Goal: Task Accomplishment & Management: Use online tool/utility

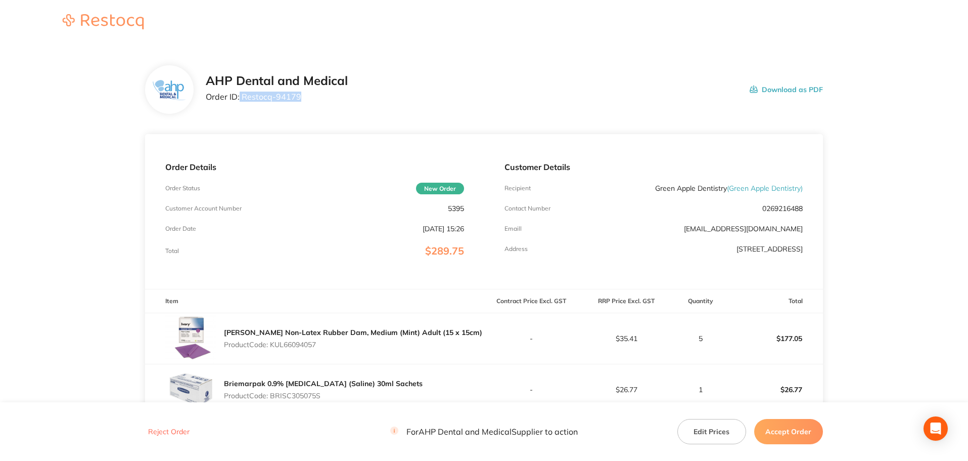
drag, startPoint x: 302, startPoint y: 102, endPoint x: 240, endPoint y: 97, distance: 62.5
click at [240, 97] on div "AHP Dental and Medical Order ID: Restocq- 94179" at bounding box center [277, 89] width 142 height 31
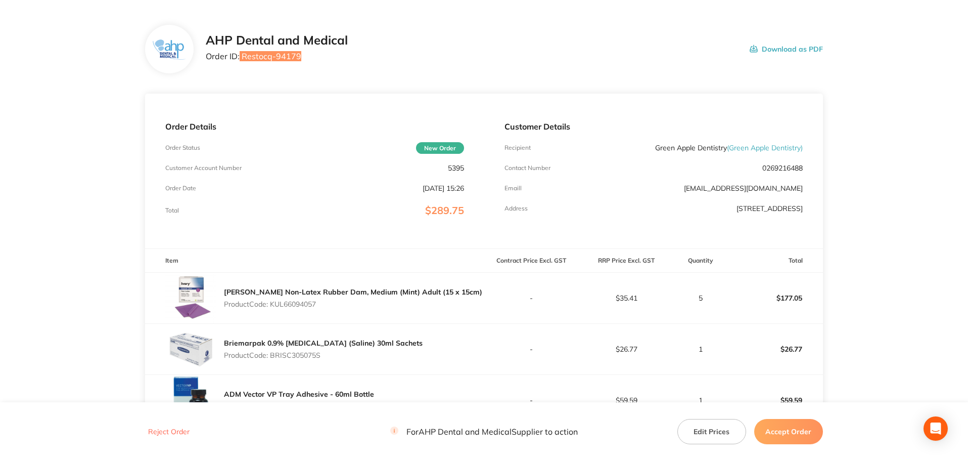
scroll to position [101, 0]
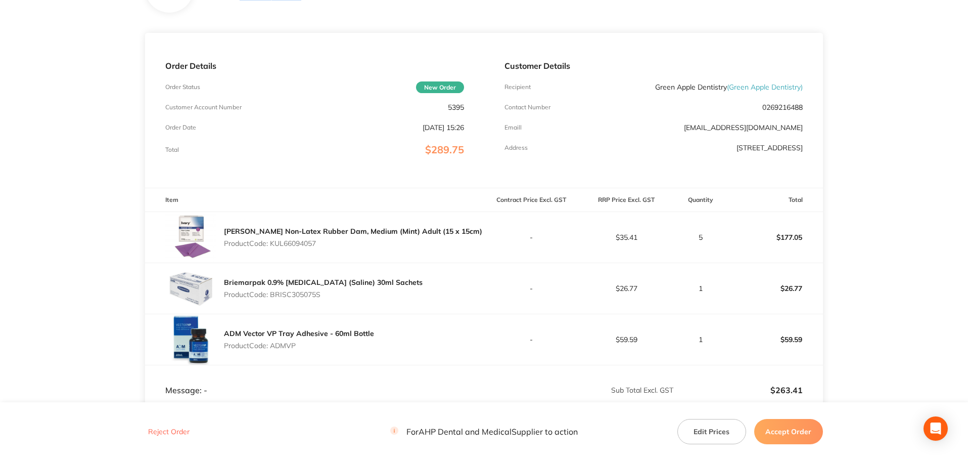
drag, startPoint x: 322, startPoint y: 245, endPoint x: 273, endPoint y: 242, distance: 49.7
click at [273, 242] on p "Product Code: KUL66094057" at bounding box center [353, 243] width 258 height 8
copy p "KUL66094057"
drag, startPoint x: 332, startPoint y: 295, endPoint x: 273, endPoint y: 292, distance: 59.2
click at [273, 292] on p "Product Code: BRISC305075S" at bounding box center [323, 294] width 199 height 8
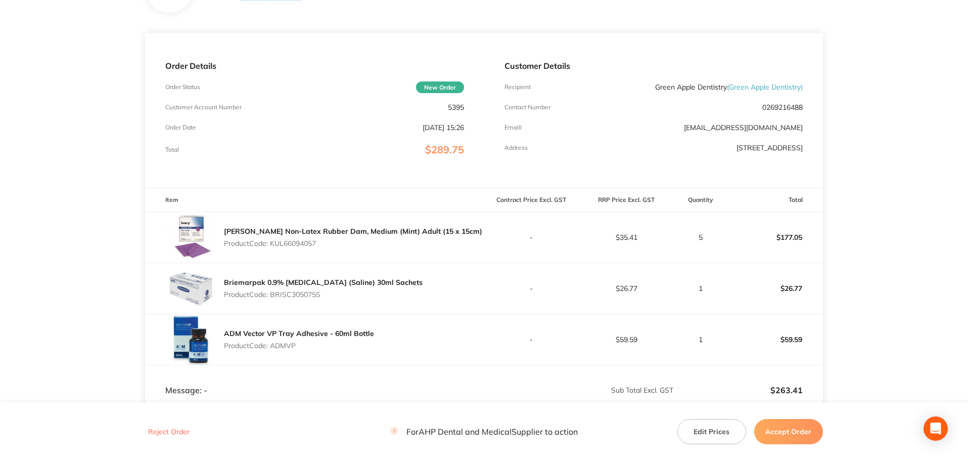
copy p "BRISC305075S"
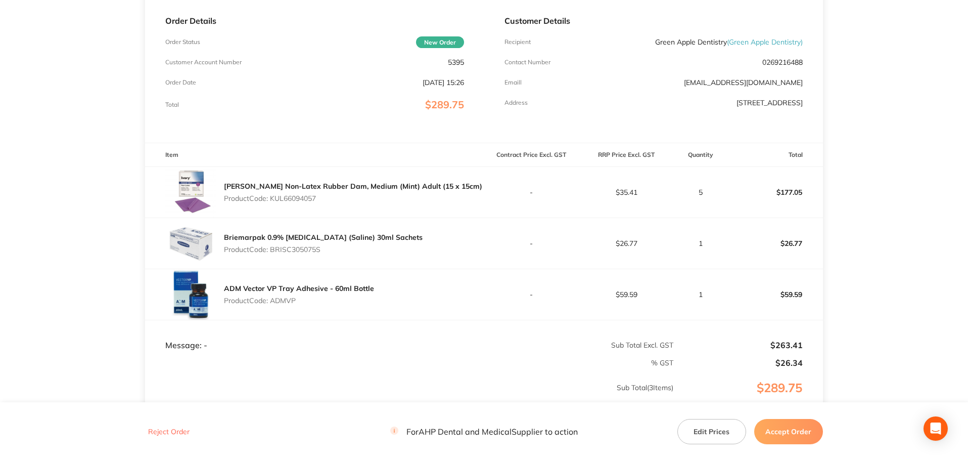
scroll to position [252, 0]
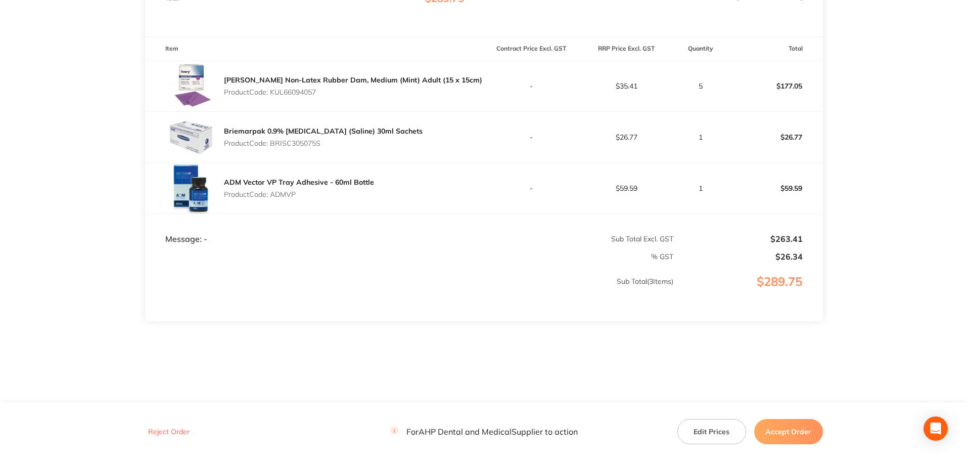
click at [274, 195] on p "Product Code: ADMVP" at bounding box center [299, 194] width 150 height 8
copy p "ADMVP"
drag, startPoint x: 791, startPoint y: 448, endPoint x: 792, endPoint y: 433, distance: 14.7
click at [791, 437] on footer "Reject Order For AHP Dental and Medical Supplier to action Edit Prices Accept O…" at bounding box center [484, 431] width 968 height 58
click at [792, 433] on button "Accept Order" at bounding box center [789, 431] width 69 height 25
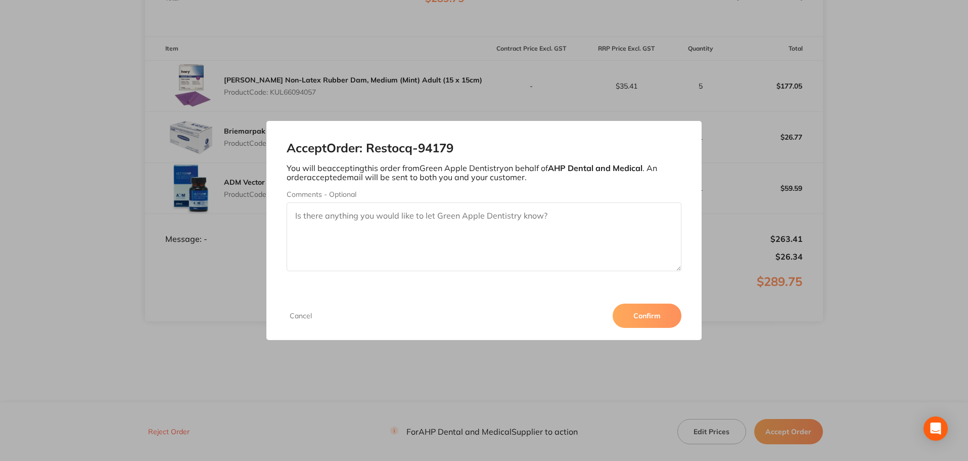
click at [664, 310] on button "Confirm" at bounding box center [647, 315] width 69 height 24
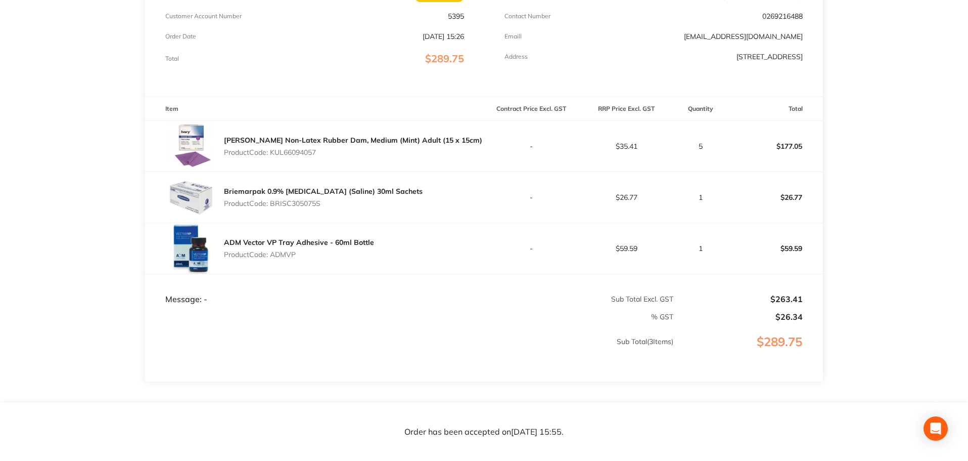
scroll to position [50, 0]
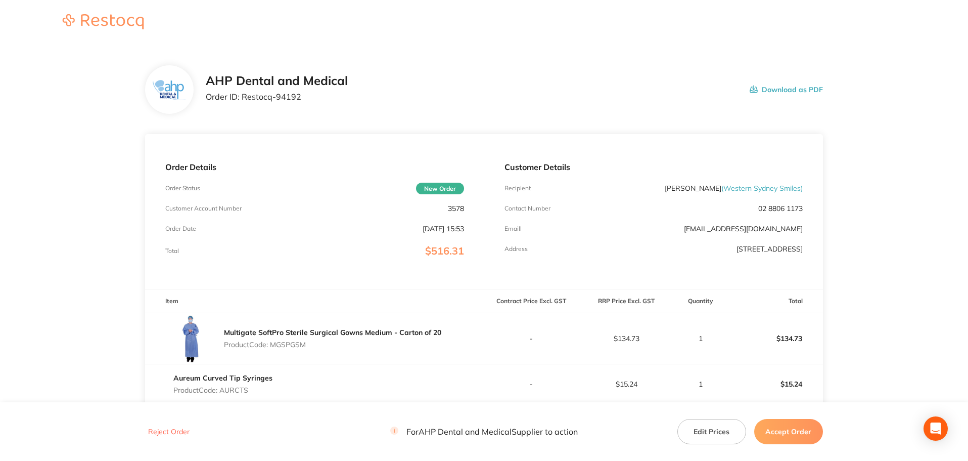
click at [304, 83] on h2 "AHP Dental and Medical" at bounding box center [277, 81] width 142 height 14
drag, startPoint x: 302, startPoint y: 97, endPoint x: 243, endPoint y: 95, distance: 59.2
click at [243, 95] on p "Order ID: Restocq- 94192" at bounding box center [277, 96] width 142 height 9
copy p "Restocq- 94192"
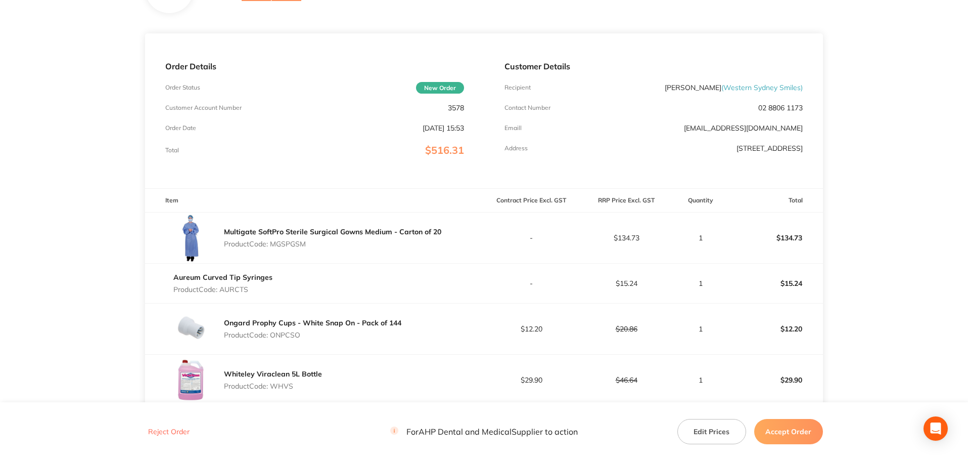
scroll to position [101, 0]
drag, startPoint x: 253, startPoint y: 287, endPoint x: 223, endPoint y: 287, distance: 30.3
click at [223, 287] on p "Product Code: AURCTS" at bounding box center [222, 289] width 99 height 8
copy p "AURCTS"
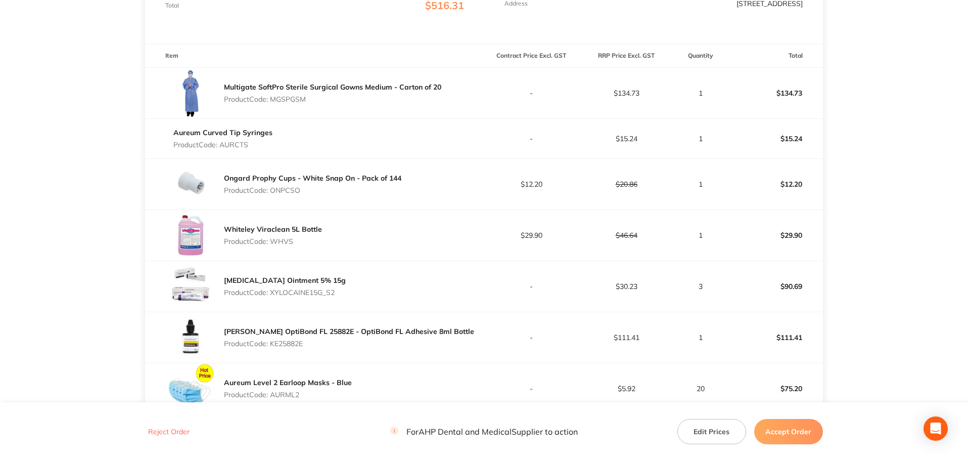
scroll to position [253, 0]
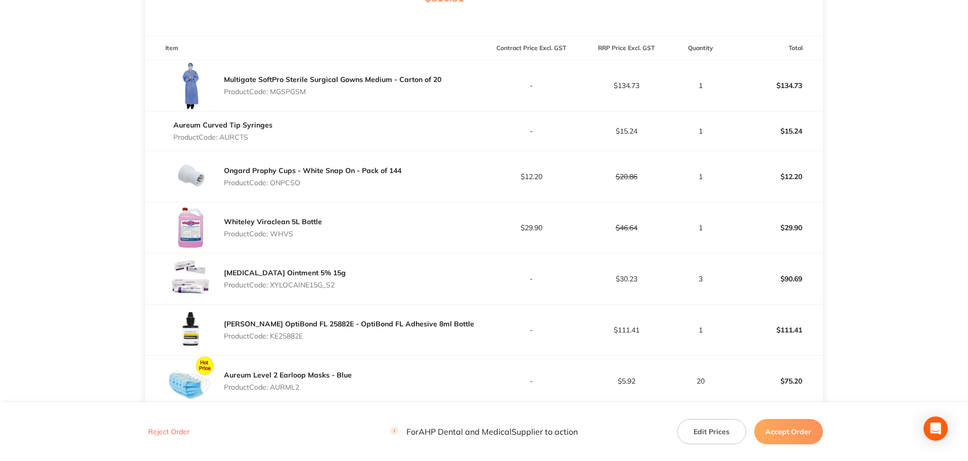
drag, startPoint x: 310, startPoint y: 337, endPoint x: 273, endPoint y: 331, distance: 37.9
click at [273, 332] on p "Product Code: KE25882E" at bounding box center [349, 336] width 250 height 8
copy p "KE25882E"
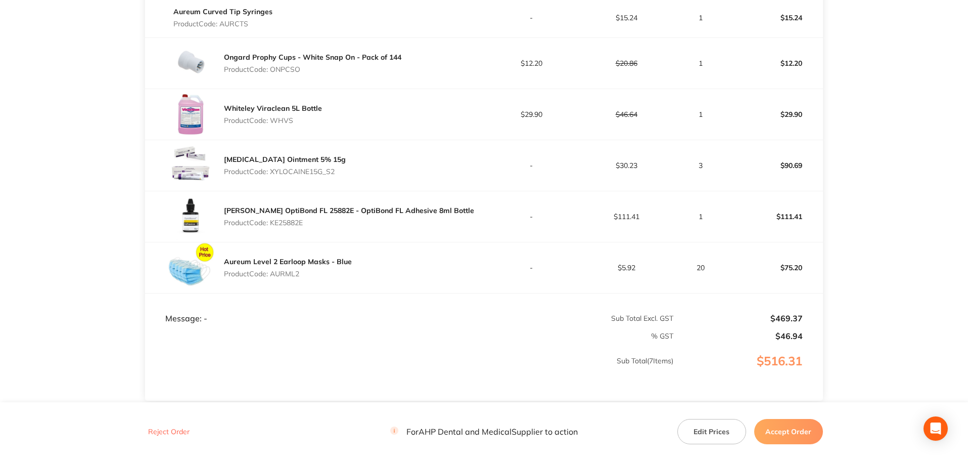
scroll to position [405, 0]
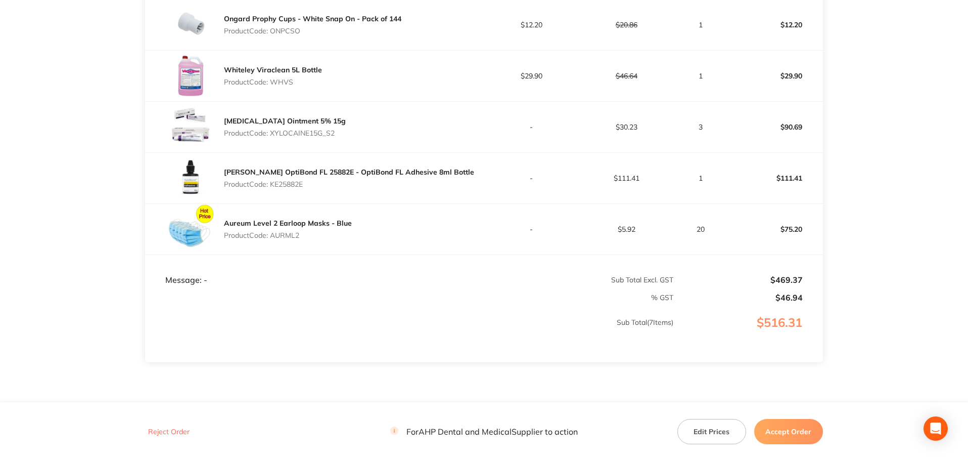
drag, startPoint x: 300, startPoint y: 237, endPoint x: 273, endPoint y: 234, distance: 28.0
click at [273, 234] on p "Product Code: AURML2" at bounding box center [288, 235] width 128 height 8
copy p "AURML2"
click at [784, 435] on button "Accept Order" at bounding box center [789, 431] width 69 height 25
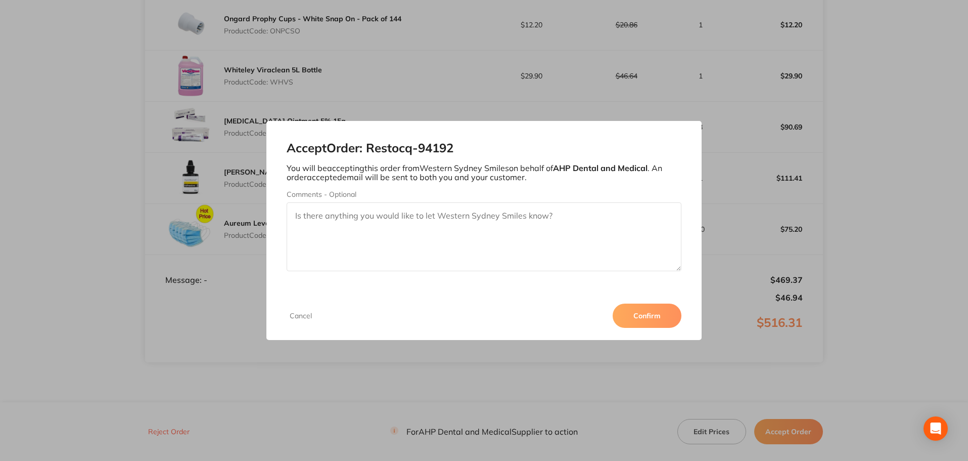
click at [631, 307] on button "Confirm" at bounding box center [647, 315] width 69 height 24
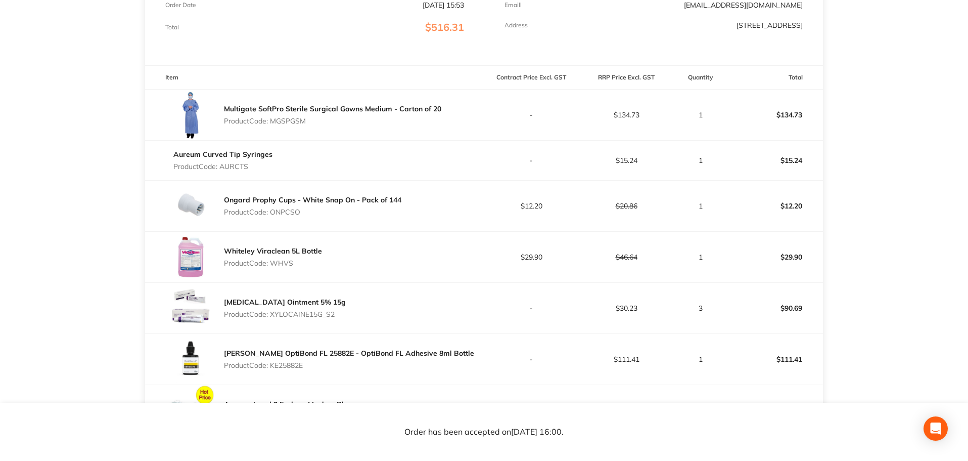
scroll to position [202, 0]
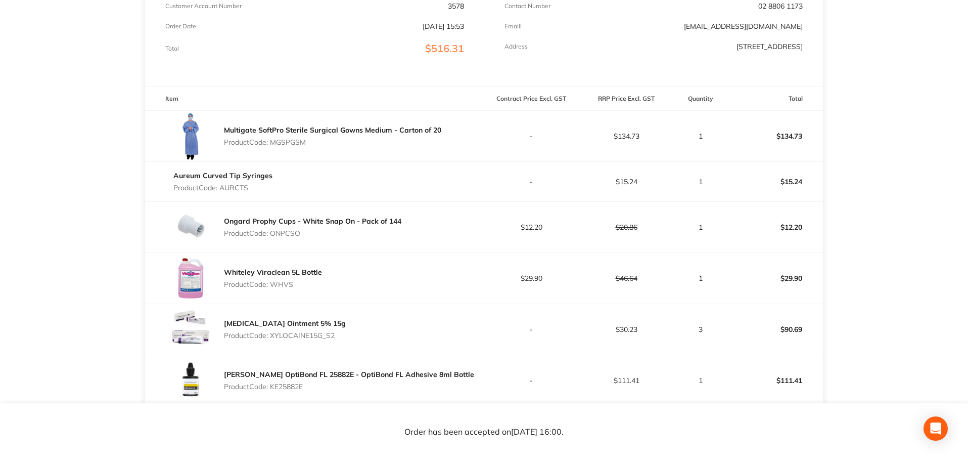
drag, startPoint x: 248, startPoint y: 188, endPoint x: 223, endPoint y: 185, distance: 26.0
click at [223, 185] on p "Product Code: AURCTS" at bounding box center [222, 188] width 99 height 8
copy p "AURCTS"
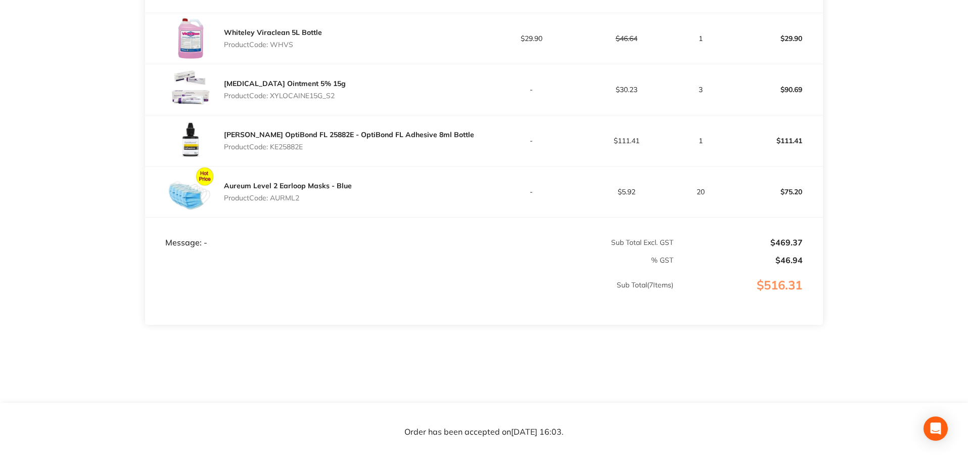
scroll to position [445, 0]
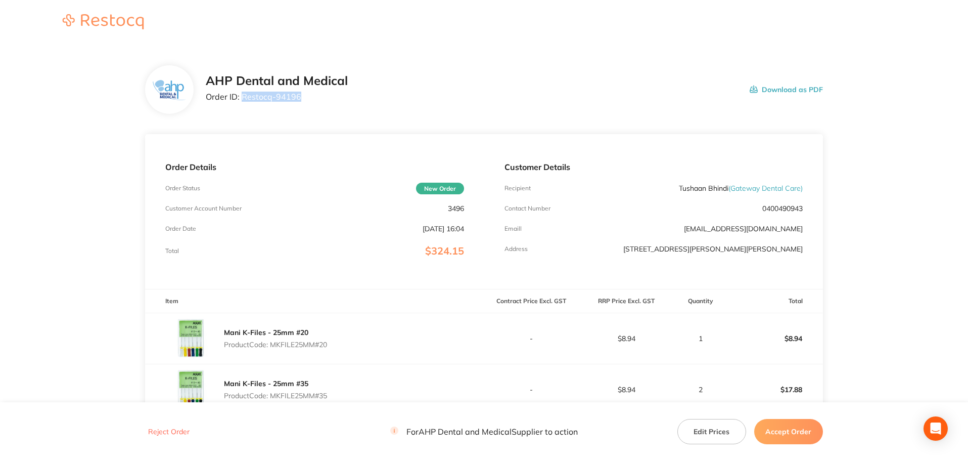
drag, startPoint x: 299, startPoint y: 96, endPoint x: 242, endPoint y: 93, distance: 57.2
click at [242, 93] on p "Order ID: Restocq- 94196" at bounding box center [277, 96] width 142 height 9
copy p "Restocq- 94196"
drag, startPoint x: 332, startPoint y: 344, endPoint x: 274, endPoint y: 347, distance: 58.8
click at [274, 347] on div "Mani K-Files - 25mm #20 Product Code: MKFILE25MM#20" at bounding box center [314, 338] width 339 height 51
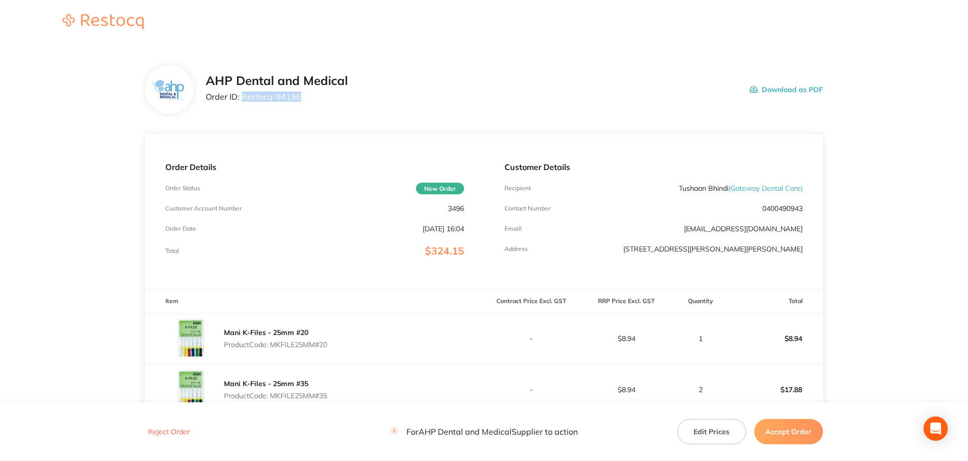
copy p "MKFILE25MM#20"
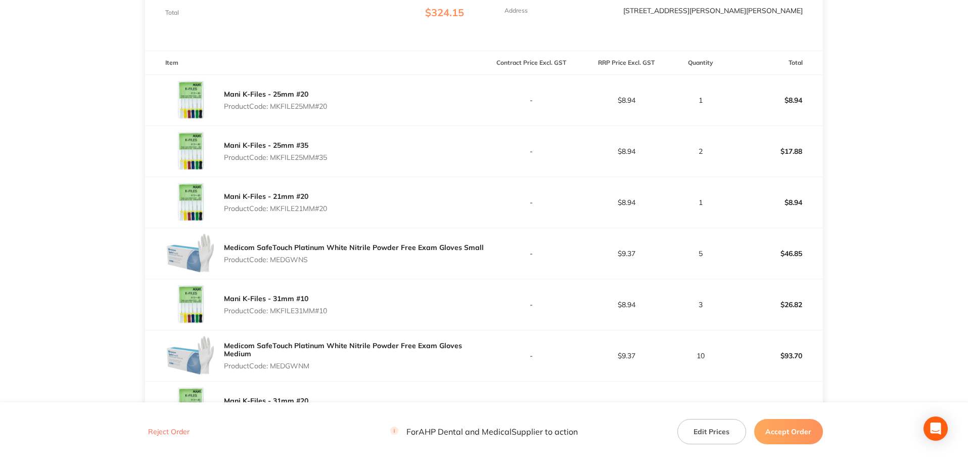
scroll to position [253, 0]
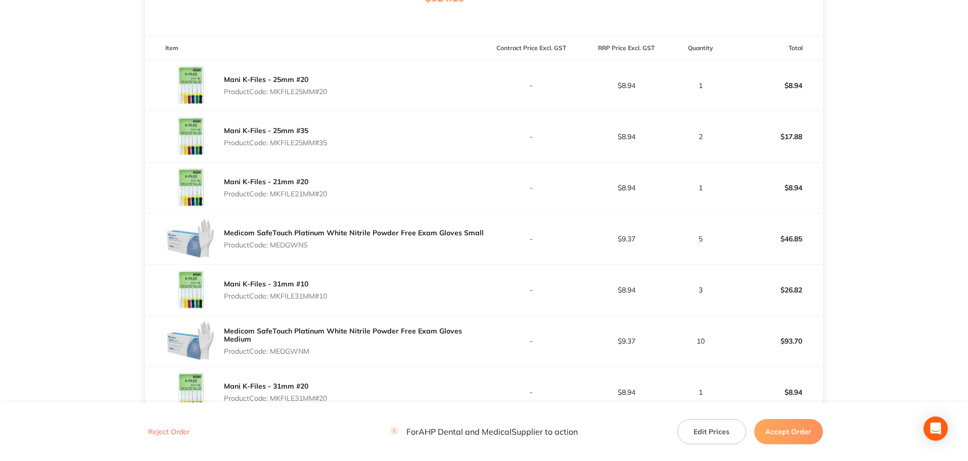
drag, startPoint x: 330, startPoint y: 142, endPoint x: 273, endPoint y: 146, distance: 56.8
click at [273, 146] on div "Mani K-Files - 25mm #35 Product Code: MKFILE25MM#35" at bounding box center [314, 136] width 339 height 51
copy p "MKFILE25MM#35"
drag, startPoint x: 337, startPoint y: 196, endPoint x: 274, endPoint y: 193, distance: 62.8
click at [274, 193] on div "Mani K-Files - 21mm #20 Product Code: MKFILE21MM#20" at bounding box center [314, 187] width 339 height 51
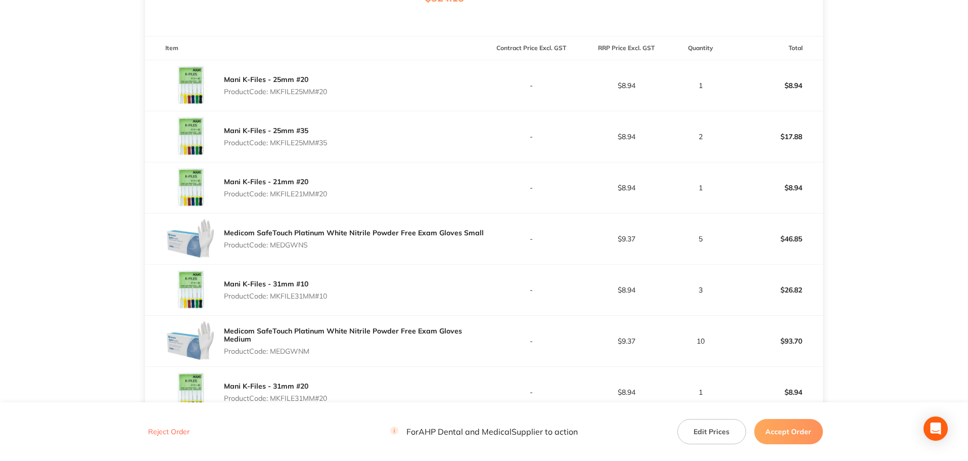
copy p "MKFILE21MM#20"
drag, startPoint x: 309, startPoint y: 244, endPoint x: 274, endPoint y: 242, distance: 34.4
click at [274, 242] on p "Product Code: MEDGWNS" at bounding box center [354, 245] width 260 height 8
copy p "MEDGWNS"
drag, startPoint x: 335, startPoint y: 299, endPoint x: 274, endPoint y: 295, distance: 61.3
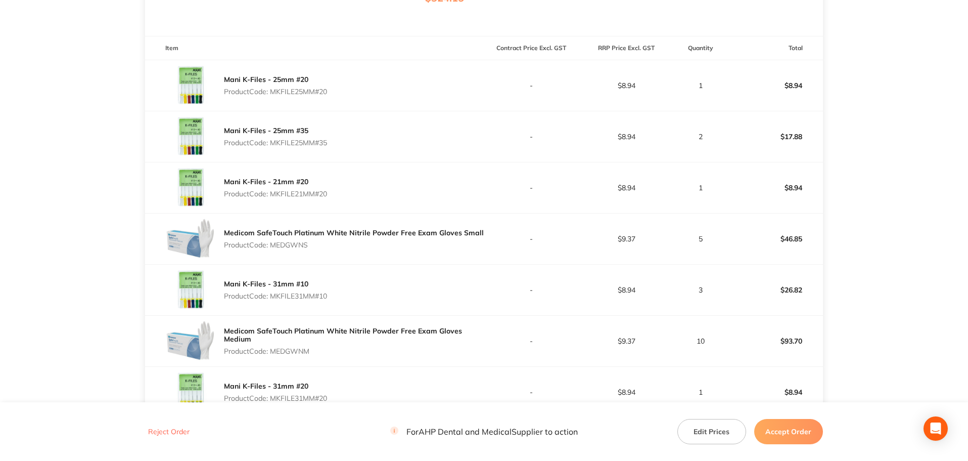
click at [274, 295] on div "Mani K-Files - 31mm #10 Product Code: MKFILE31MM#10" at bounding box center [314, 290] width 339 height 51
copy p "MKFILE31MM#10"
drag, startPoint x: 318, startPoint y: 351, endPoint x: 275, endPoint y: 355, distance: 43.1
click at [275, 355] on p "Product Code: MEDGWNM" at bounding box center [354, 351] width 260 height 8
copy p "MEDGWNM"
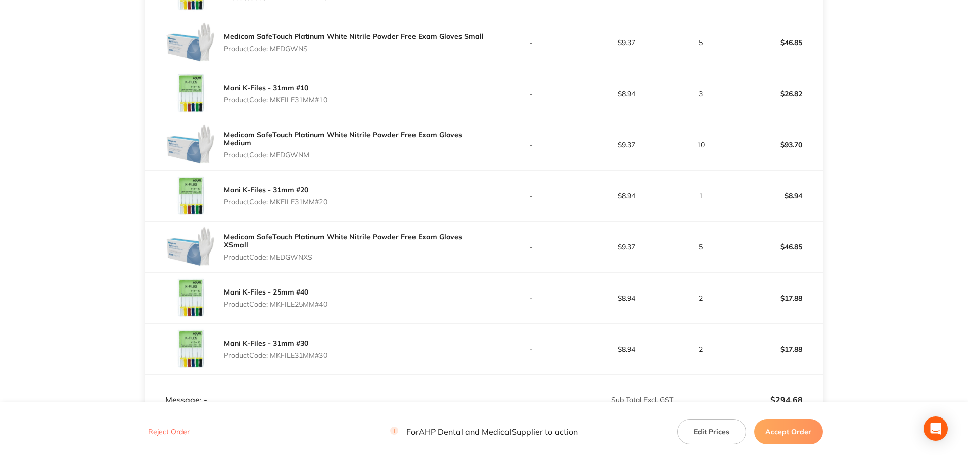
scroll to position [455, 0]
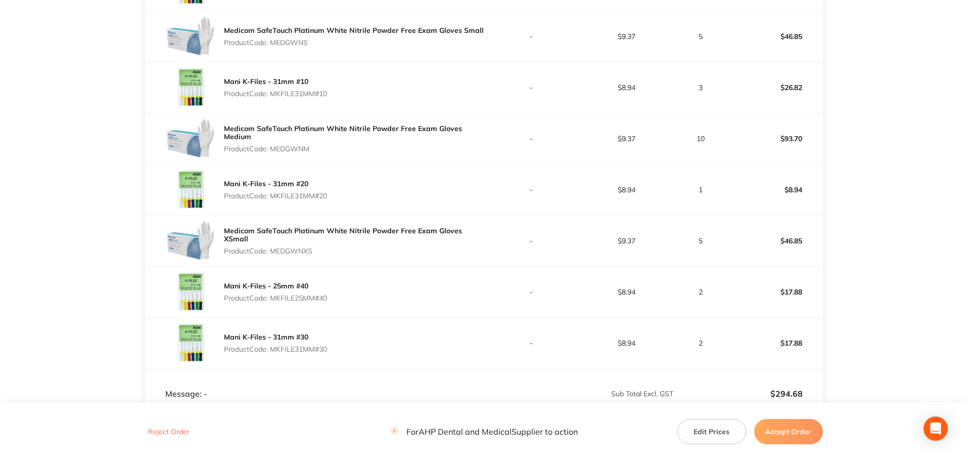
drag, startPoint x: 329, startPoint y: 196, endPoint x: 272, endPoint y: 195, distance: 57.2
click at [272, 195] on p "Product Code: MKFILE31MM#20" at bounding box center [275, 196] width 103 height 8
copy p "MKFILE31MM#20"
drag, startPoint x: 319, startPoint y: 250, endPoint x: 274, endPoint y: 246, distance: 45.2
click at [274, 247] on p "Product Code: MEDGWNXS" at bounding box center [354, 251] width 260 height 8
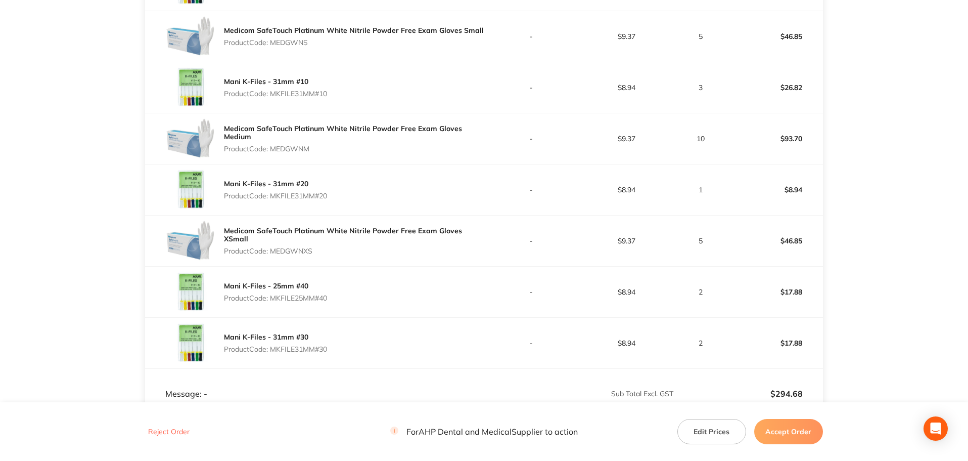
copy p "MEDGWNXS"
drag, startPoint x: 332, startPoint y: 297, endPoint x: 274, endPoint y: 299, distance: 57.7
click at [274, 299] on div "Mani K-Files - 25mm #40 Product Code: MKFILE25MM#40" at bounding box center [314, 292] width 339 height 51
copy p "MKFILE25MM#40"
drag, startPoint x: 318, startPoint y: 353, endPoint x: 274, endPoint y: 351, distance: 43.5
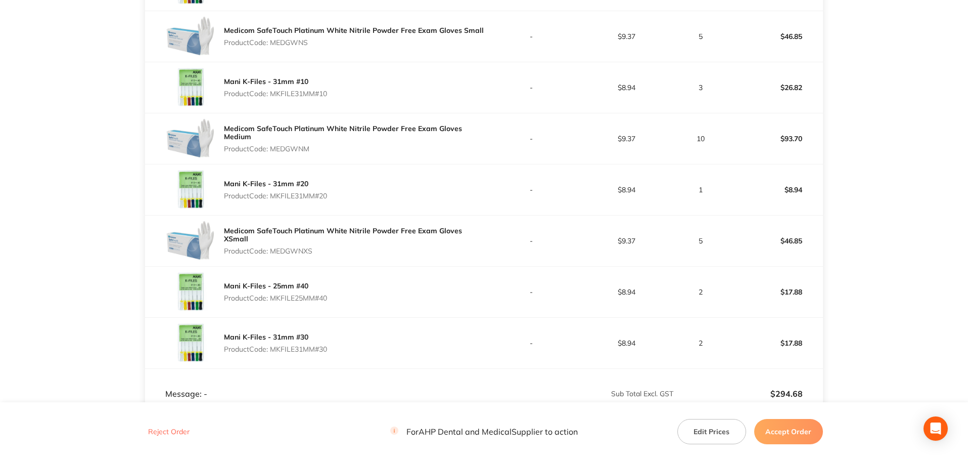
click at [274, 351] on div "Mani K-Files - 31mm #30 Product Code: MKFILE31MM#30" at bounding box center [314, 343] width 339 height 51
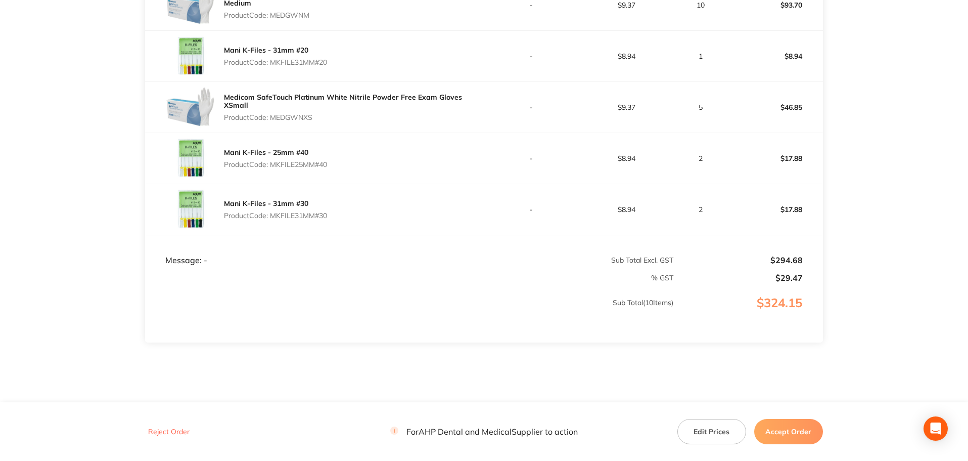
scroll to position [607, 0]
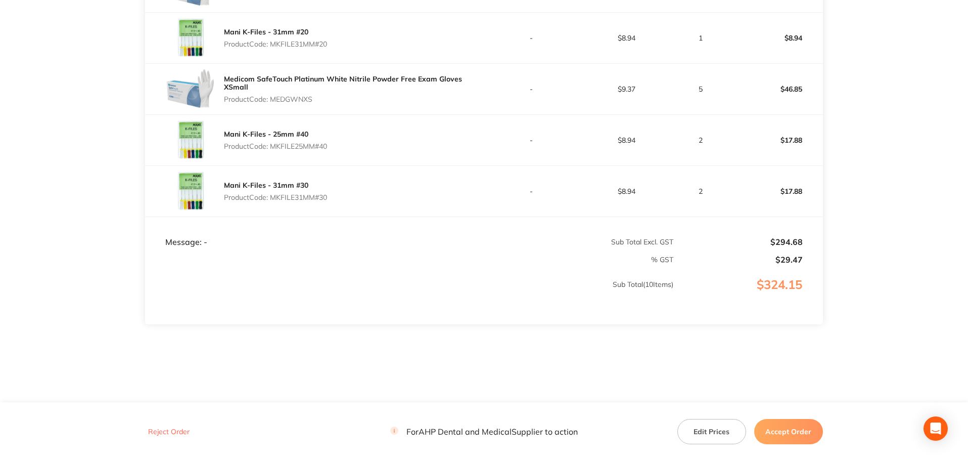
click at [788, 430] on button "Accept Order" at bounding box center [789, 431] width 69 height 25
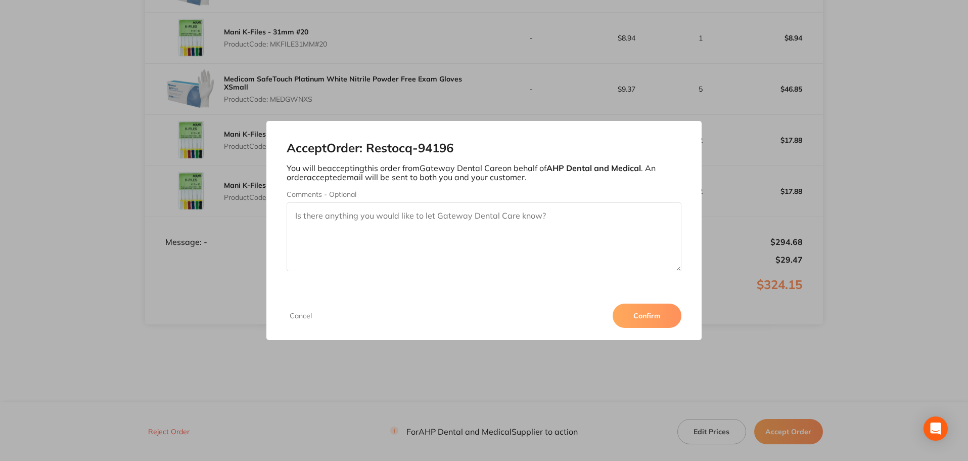
click at [659, 319] on button "Confirm" at bounding box center [647, 315] width 69 height 24
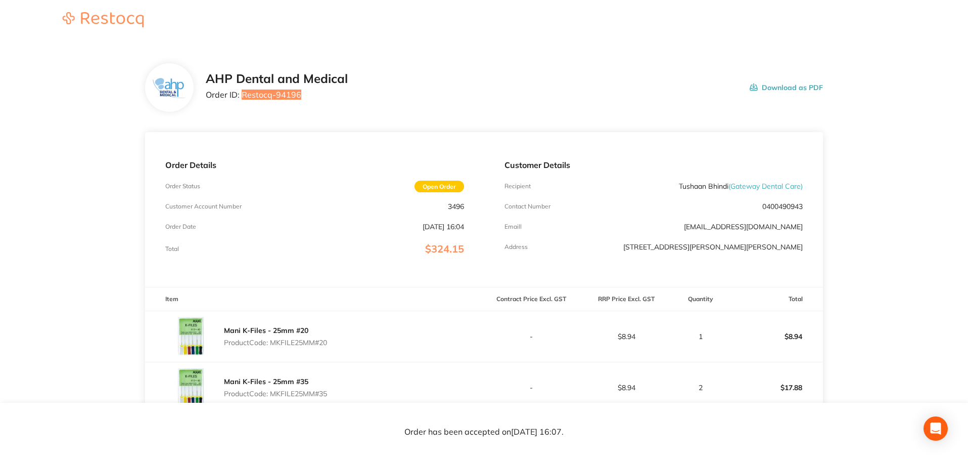
scroll to position [0, 0]
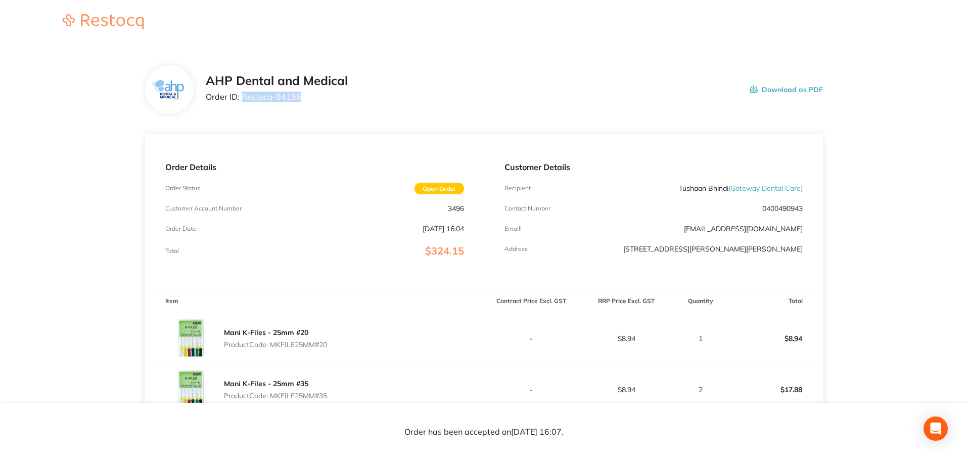
drag, startPoint x: 258, startPoint y: 101, endPoint x: 241, endPoint y: 103, distance: 17.3
click at [241, 103] on div "AHP Dental and Medical Order ID: Restocq- 94196" at bounding box center [277, 89] width 142 height 31
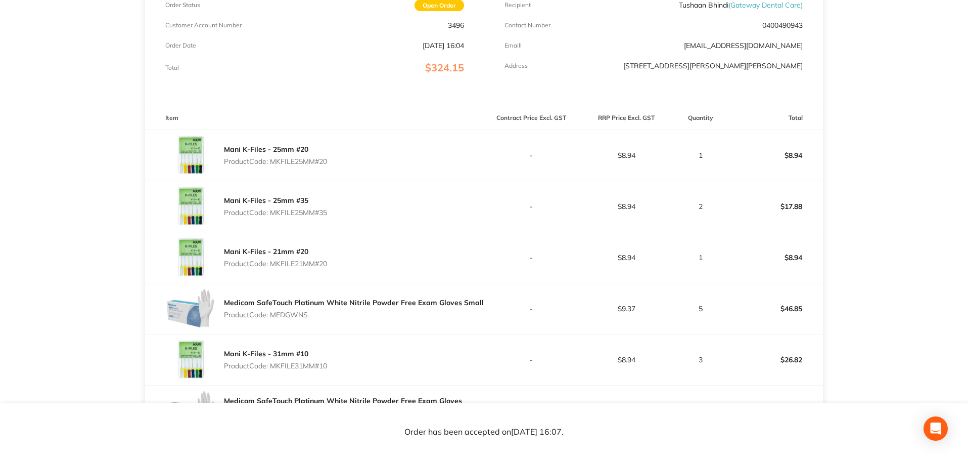
scroll to position [202, 0]
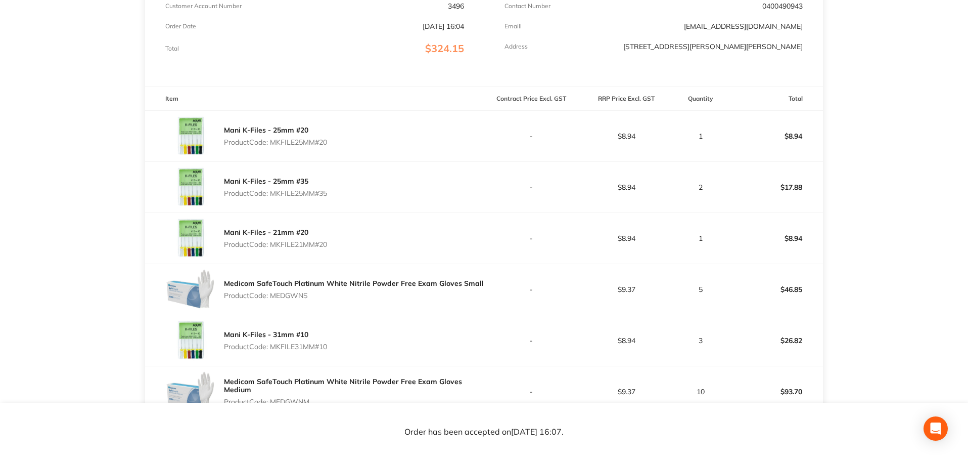
drag, startPoint x: 340, startPoint y: 141, endPoint x: 274, endPoint y: 142, distance: 65.8
click at [274, 142] on div "Mani K-Files - 25mm #20 Product Code: MKFILE25MM#20" at bounding box center [314, 136] width 339 height 51
drag, startPoint x: 328, startPoint y: 198, endPoint x: 274, endPoint y: 192, distance: 54.4
click at [274, 192] on div "Mani K-Files - 25mm #35 Product Code: MKFILE25MM#35" at bounding box center [275, 187] width 103 height 28
drag, startPoint x: 331, startPoint y: 245, endPoint x: 274, endPoint y: 241, distance: 57.3
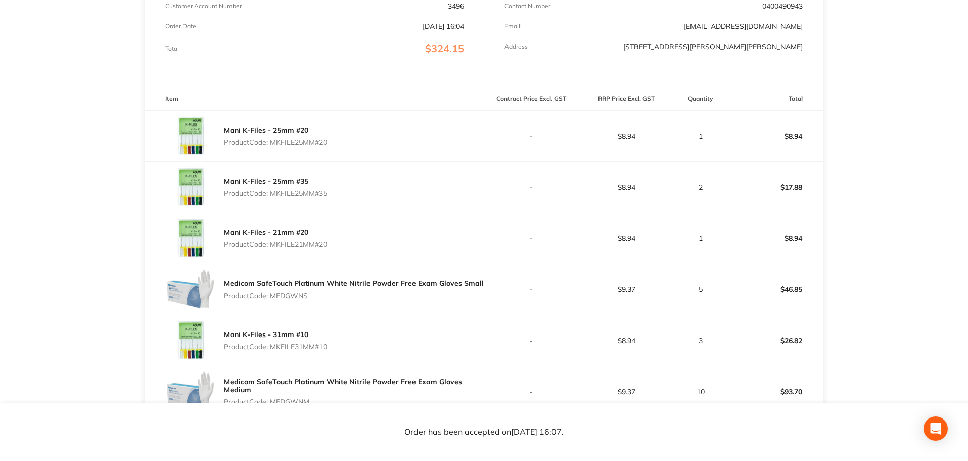
click at [274, 241] on div "Mani K-Files - 21mm #20 Product Code: MKFILE21MM#20" at bounding box center [314, 238] width 339 height 51
drag, startPoint x: 320, startPoint y: 297, endPoint x: 273, endPoint y: 297, distance: 47.5
click at [273, 297] on p "Product Code: MEDGWNS" at bounding box center [354, 295] width 260 height 8
drag, startPoint x: 332, startPoint y: 346, endPoint x: 274, endPoint y: 345, distance: 57.7
click at [274, 345] on div "Mani K-Files - 31mm #10 Product Code: MKFILE31MM#10" at bounding box center [314, 340] width 339 height 51
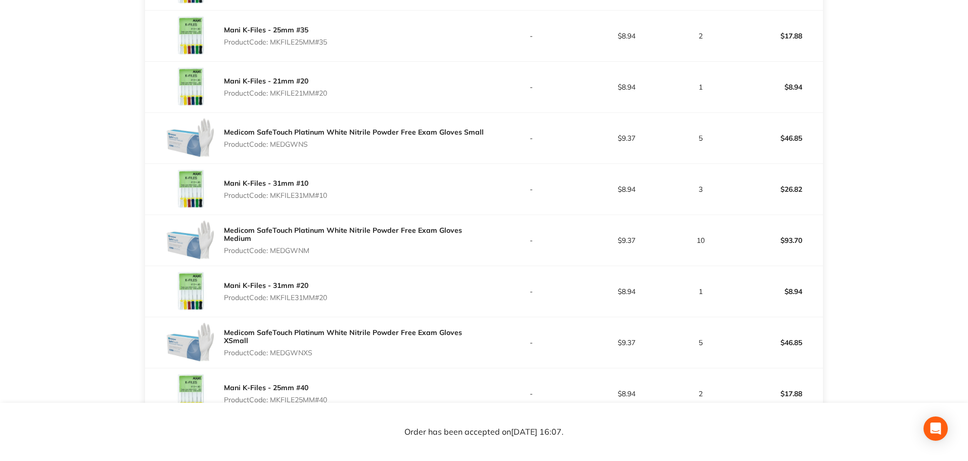
scroll to position [354, 0]
drag, startPoint x: 320, startPoint y: 252, endPoint x: 274, endPoint y: 255, distance: 45.7
click at [274, 255] on div "Medicom SafeTouch Platinum White Nitrile Powder Free Exam Gloves Medium Product…" at bounding box center [354, 240] width 260 height 36
drag, startPoint x: 332, startPoint y: 296, endPoint x: 275, endPoint y: 298, distance: 57.7
click at [275, 298] on div "Mani K-Files - 31mm #20 Product Code: MKFILE31MM#20" at bounding box center [314, 291] width 339 height 51
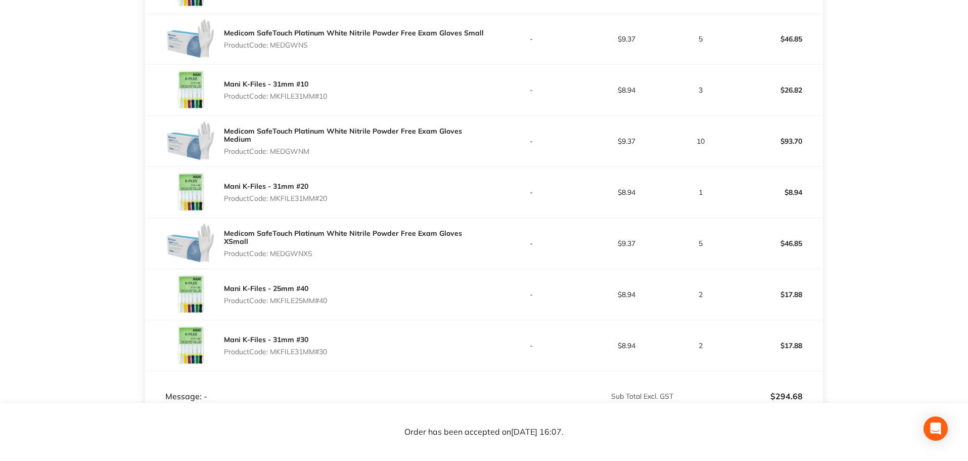
scroll to position [455, 0]
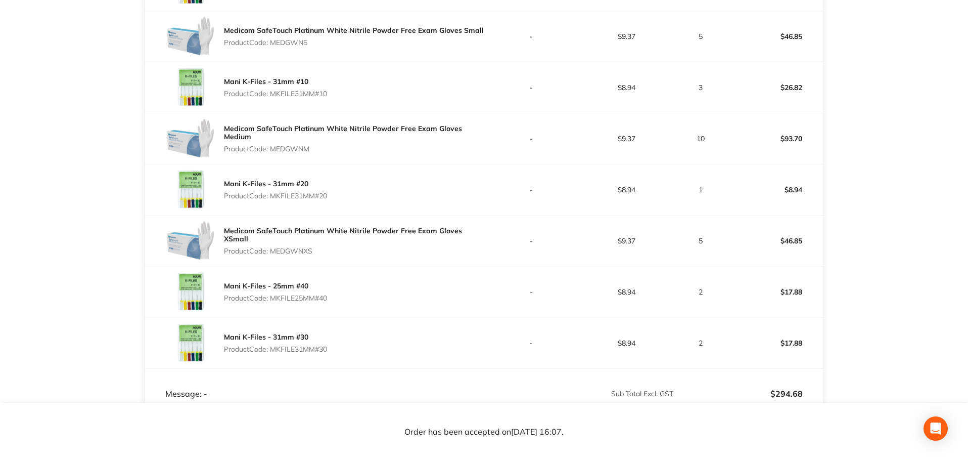
drag, startPoint x: 301, startPoint y: 249, endPoint x: 274, endPoint y: 249, distance: 26.8
click at [274, 249] on p "Product Code: MEDGWNXS" at bounding box center [354, 251] width 260 height 8
drag, startPoint x: 328, startPoint y: 299, endPoint x: 273, endPoint y: 296, distance: 55.2
click at [273, 296] on p "Product Code: MKFILE25MM#40" at bounding box center [275, 298] width 103 height 8
drag, startPoint x: 331, startPoint y: 350, endPoint x: 275, endPoint y: 349, distance: 56.6
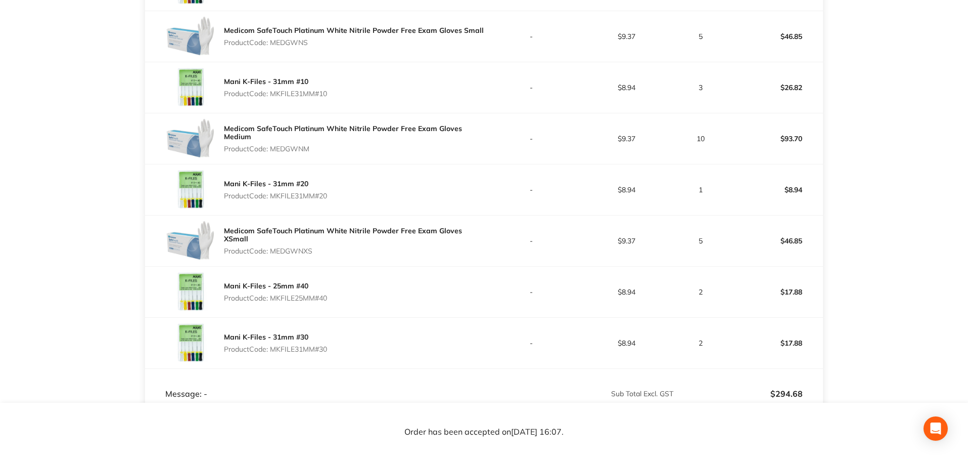
click at [275, 349] on div "Mani K-Files - 31mm #30 Product Code: MKFILE31MM#30" at bounding box center [314, 343] width 339 height 51
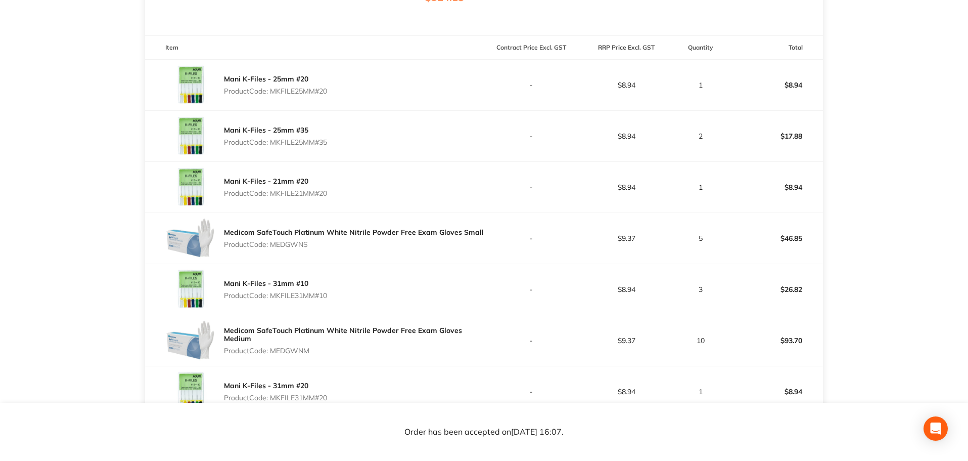
scroll to position [253, 0]
